Goal: Obtain resource: Download file/media

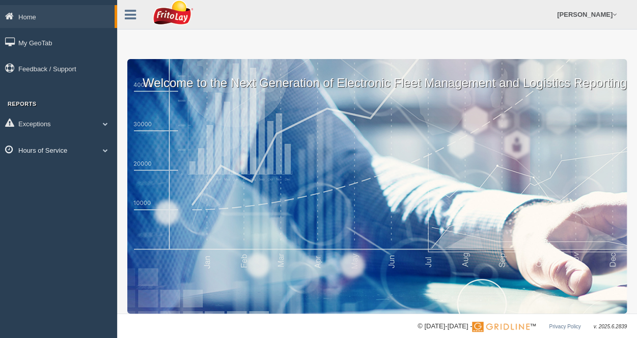
click at [76, 152] on link "Hours of Service" at bounding box center [58, 150] width 117 height 23
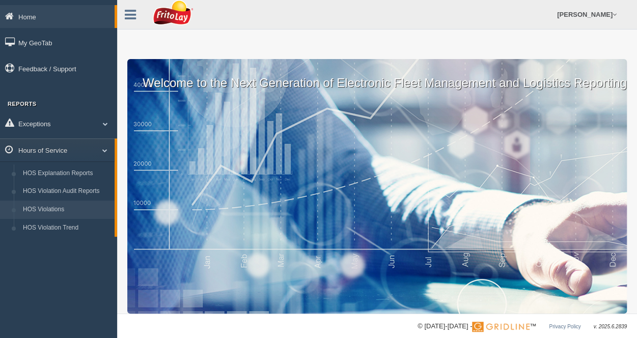
click at [58, 207] on link "HOS Violations" at bounding box center [66, 210] width 96 height 18
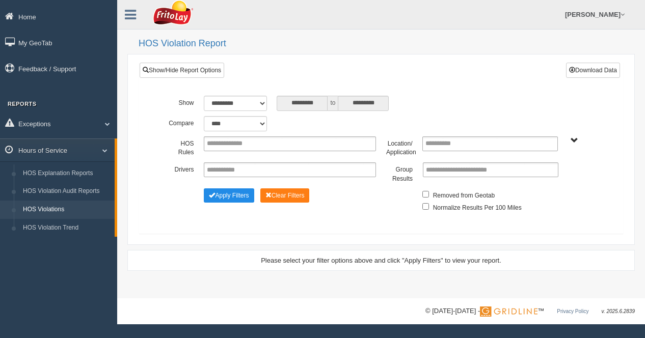
click at [575, 140] on span "BLUE RIDGE ZONE ZONE-MU01644 CHESAPEAKE BAY ZONE-MU01512 GREATER LOUISVILLE ZON…" at bounding box center [574, 141] width 8 height 8
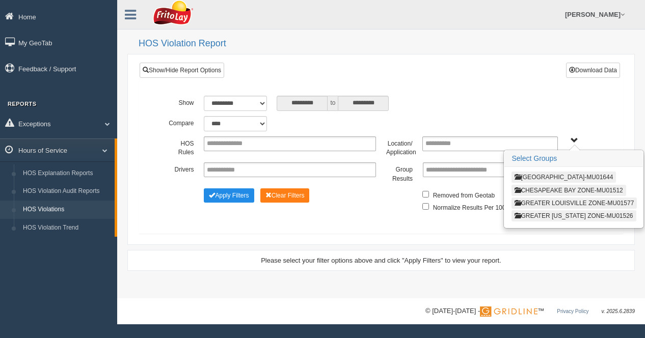
click at [557, 173] on button "BLUE RIDGE ZONE ZONE-MU01644" at bounding box center [563, 177] width 104 height 11
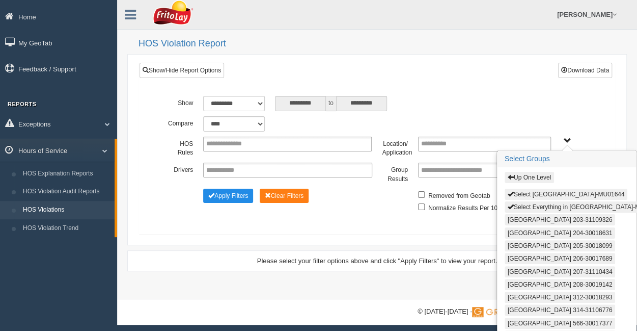
click at [566, 142] on span "Up One Level Select BLUE RIDGE ZONE ZONE-MU01644 Select Everything in BLUE RIDG…" at bounding box center [568, 141] width 8 height 8
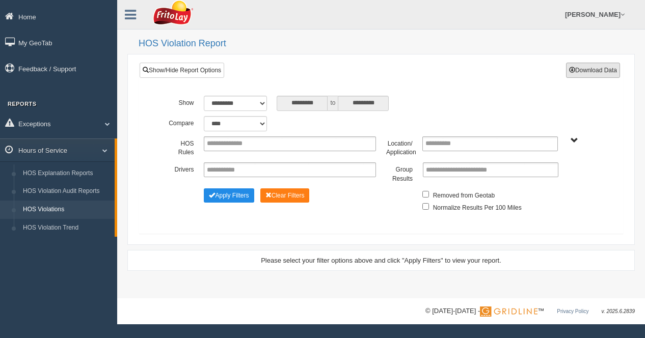
click at [600, 67] on button "Download Data" at bounding box center [593, 70] width 54 height 15
